Goal: Check status: Check status

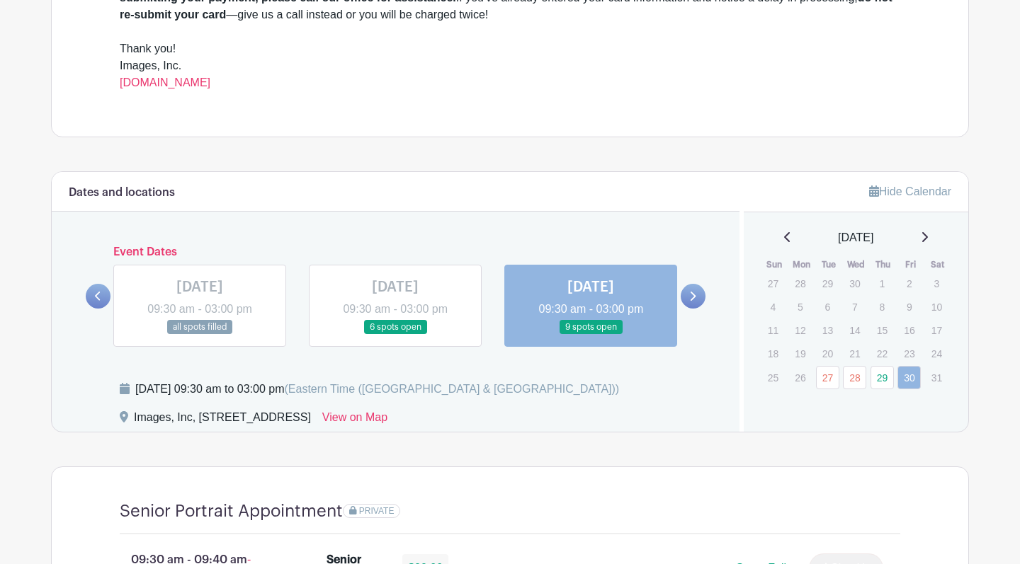
scroll to position [593, 0]
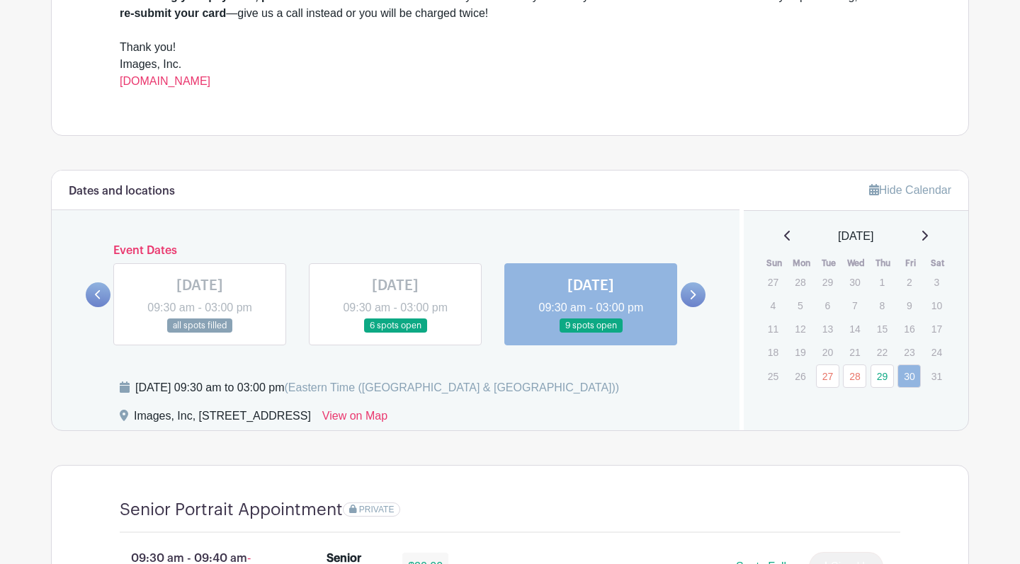
click at [688, 307] on div "Event Dates [DATE] 09:30 am - 03:00 pm all spots filled [DATE] 09:30 am - 03:00…" at bounding box center [396, 294] width 620 height 101
click at [884, 380] on link "29" at bounding box center [881, 376] width 23 height 23
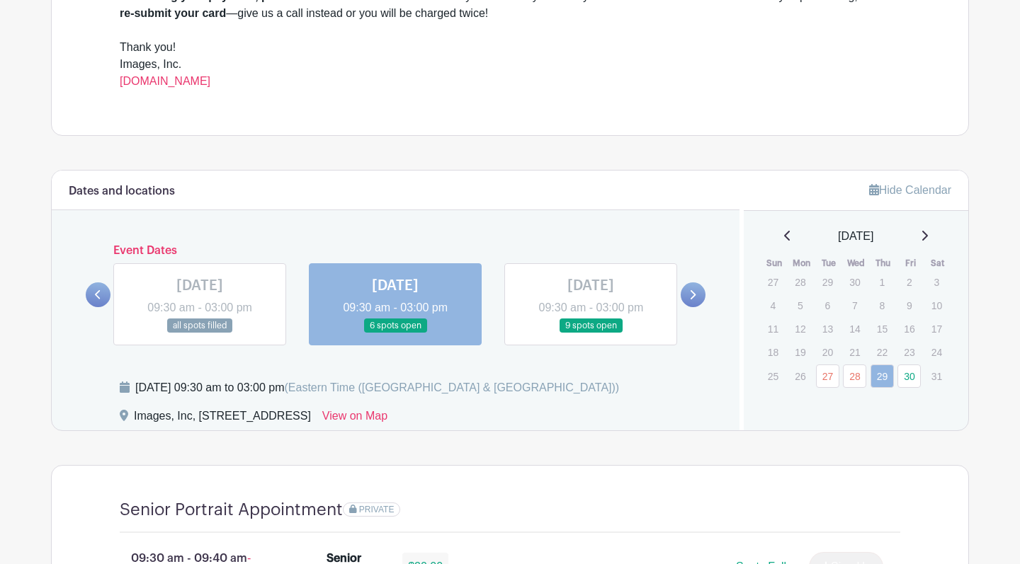
click at [925, 239] on icon at bounding box center [925, 236] width 6 height 10
click at [923, 236] on icon at bounding box center [924, 235] width 7 height 11
click at [925, 237] on icon at bounding box center [924, 235] width 7 height 11
click at [927, 237] on div "[DATE]" at bounding box center [856, 236] width 191 height 17
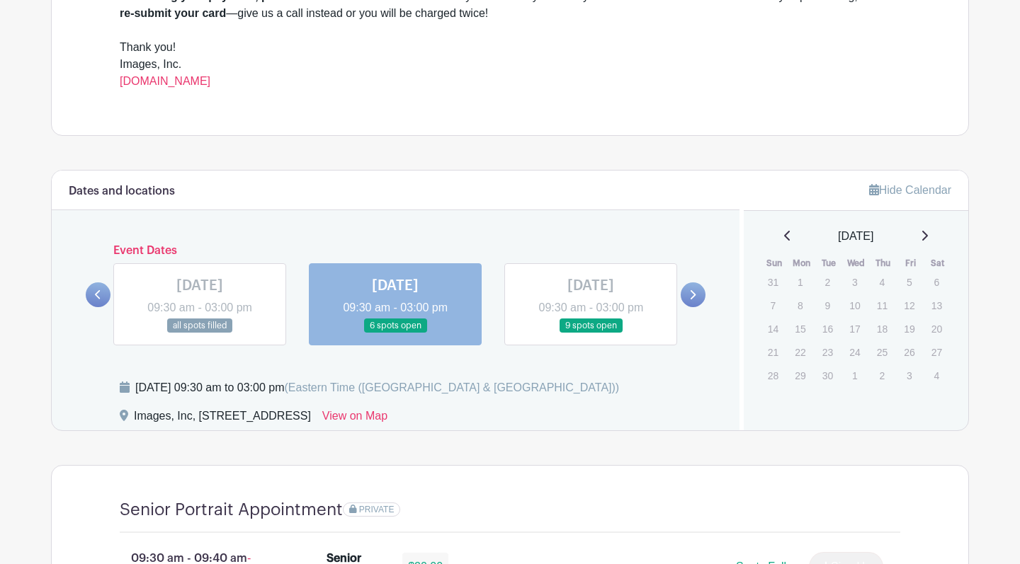
click at [869, 283] on td "3" at bounding box center [856, 281] width 28 height 23
click at [884, 283] on p "4" at bounding box center [881, 282] width 23 height 22
click at [888, 285] on p "4" at bounding box center [881, 282] width 23 height 22
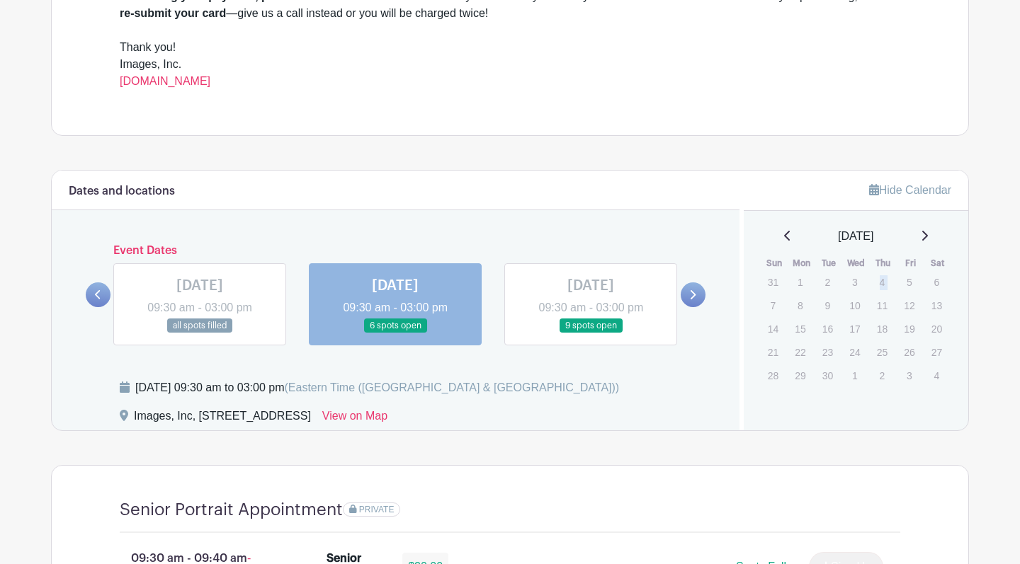
click at [888, 285] on p "4" at bounding box center [881, 282] width 23 height 22
click at [883, 283] on p "4" at bounding box center [881, 282] width 23 height 22
